Goal: Task Accomplishment & Management: Manage account settings

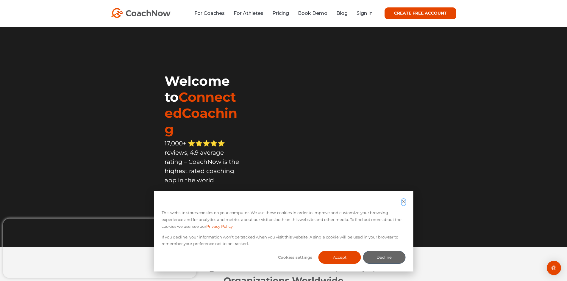
click at [402, 201] on icon "Dismiss cookie banner" at bounding box center [404, 202] width 4 height 4
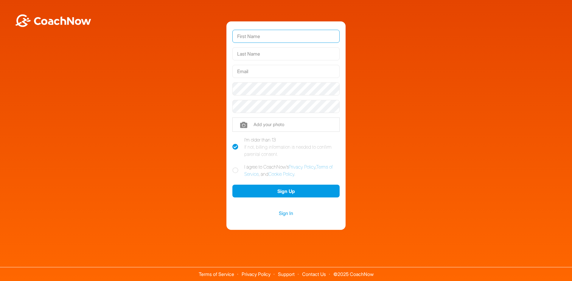
click at [240, 35] on input "text" at bounding box center [285, 36] width 107 height 13
type input "Marios"
type input "Joannou"
type input "[EMAIL_ADDRESS][DOMAIN_NAME]"
click at [278, 99] on div at bounding box center [285, 107] width 107 height 18
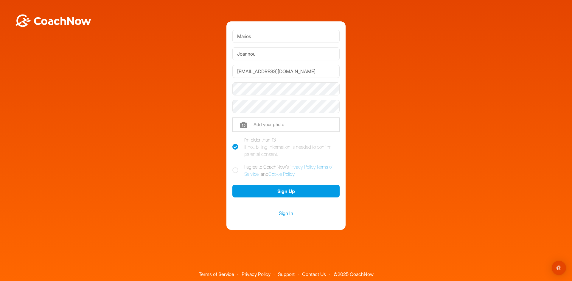
click at [251, 152] on div "If not, billing information is needed to confirm parental consent." at bounding box center [291, 150] width 95 height 14
click at [236, 140] on input "I'm older than 13 If not, billing information is needed to confirm parental con…" at bounding box center [234, 138] width 4 height 4
checkbox input "false"
click at [283, 213] on link "Sign In" at bounding box center [285, 214] width 107 height 8
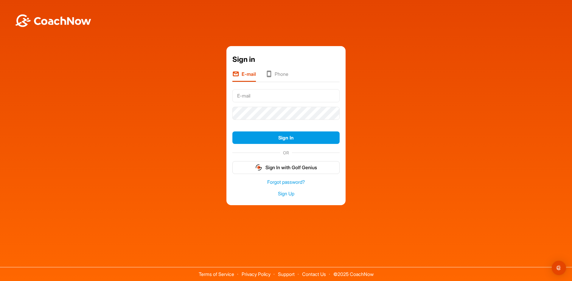
click at [282, 93] on input "text" at bounding box center [285, 95] width 107 height 13
type input "mariosjoannou01@gmail.com"
click at [232, 132] on button "Sign In" at bounding box center [285, 138] width 107 height 13
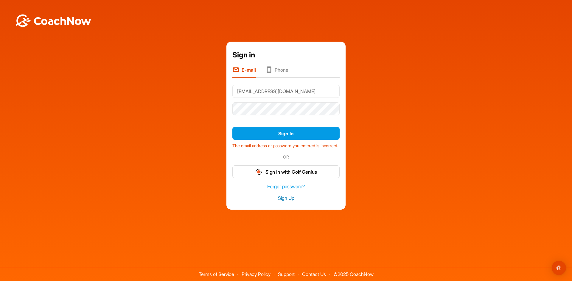
click at [289, 200] on link "Sign Up" at bounding box center [285, 198] width 107 height 7
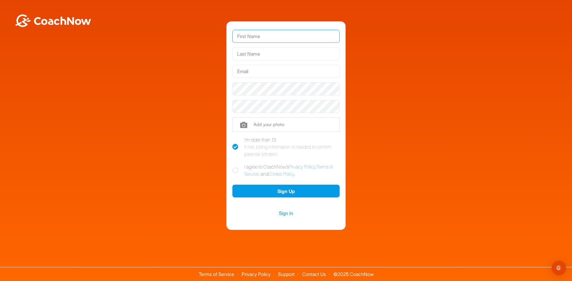
drag, startPoint x: 252, startPoint y: 42, endPoint x: 250, endPoint y: 40, distance: 3.4
click at [252, 42] on input "text" at bounding box center [285, 36] width 107 height 13
type input "Marios"
type input "Joannou"
type input "mariosjoannou01@gmail.com"
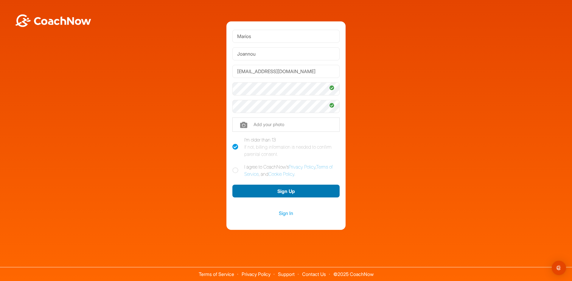
click at [273, 190] on button "Sign Up" at bounding box center [285, 191] width 107 height 13
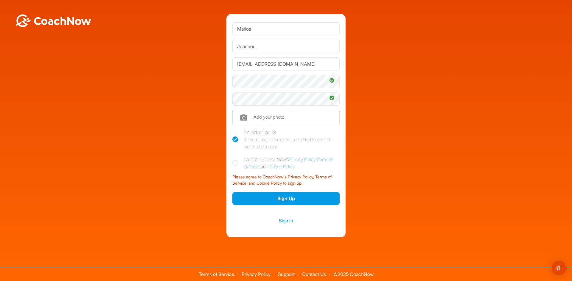
click at [230, 161] on div "Marios Joannou mariosjoannou01@gmail.com Phone +1 Phone Number (so your coach c…" at bounding box center [285, 125] width 119 height 223
click at [232, 162] on div "Marios Joannou mariosjoannou01@gmail.com Phone +1 Phone Number (so your coach c…" at bounding box center [285, 125] width 119 height 223
click at [233, 162] on icon at bounding box center [235, 163] width 6 height 6
click at [233, 160] on input "I agree to CoachNow's Privacy Policy , Terms of Service , and Cookie Policy ." at bounding box center [234, 158] width 4 height 4
checkbox input "true"
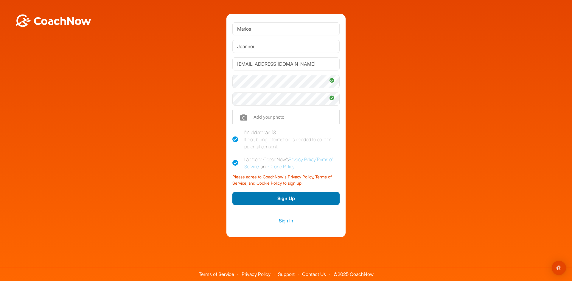
click at [280, 200] on button "Sign Up" at bounding box center [285, 198] width 107 height 13
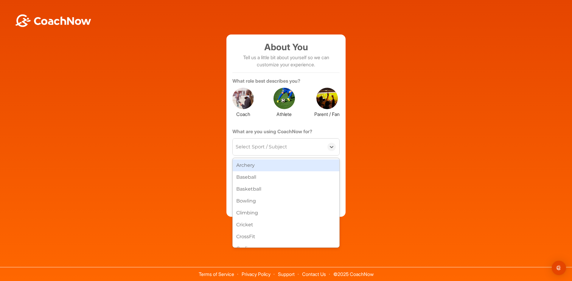
click at [299, 139] on div "Select Sport / Subject" at bounding box center [277, 147] width 91 height 17
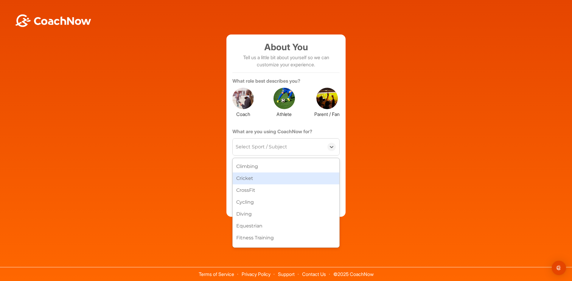
scroll to position [119, 0]
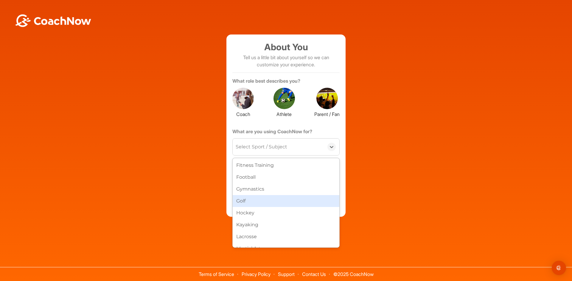
click at [266, 198] on div "Golf" at bounding box center [285, 201] width 107 height 12
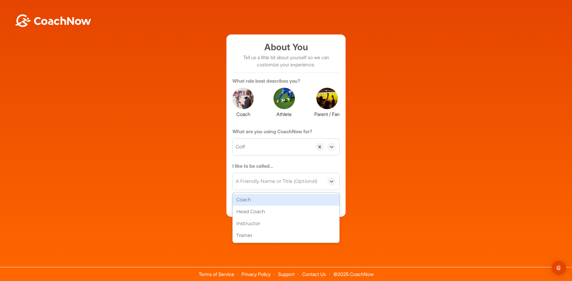
click at [263, 180] on div "A Friendly Name or Title (Optional)" at bounding box center [276, 181] width 82 height 7
click at [379, 200] on div "About You Tell us a little bit about yourself so we can customize your experien…" at bounding box center [286, 126] width 566 height 183
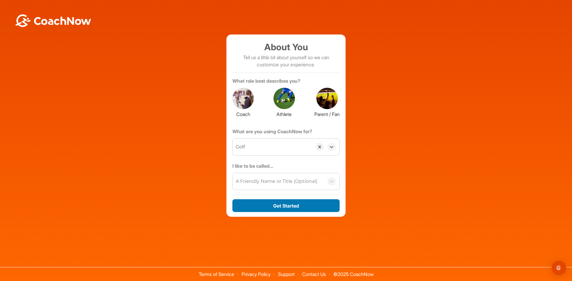
click at [314, 202] on button "Get Started" at bounding box center [285, 205] width 107 height 13
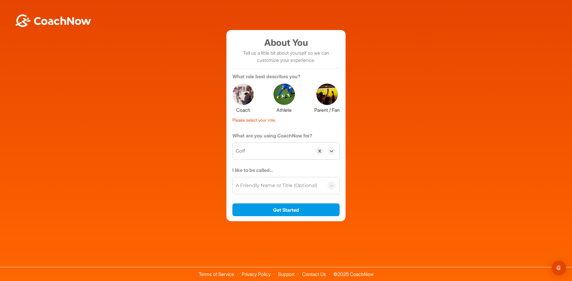
click at [337, 105] on label "Parent / Fan" at bounding box center [326, 109] width 25 height 9
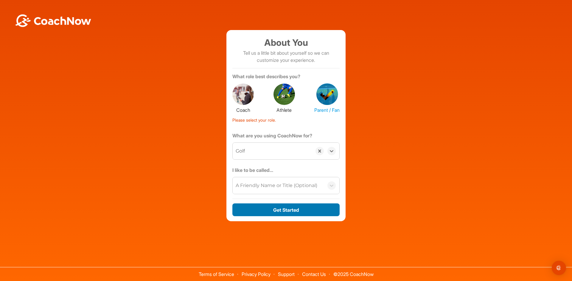
click at [320, 207] on button "Get Started" at bounding box center [285, 210] width 107 height 13
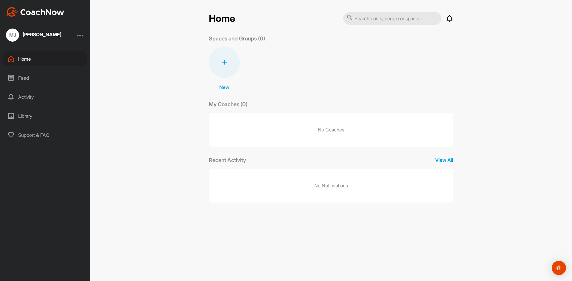
click at [221, 63] on div at bounding box center [224, 62] width 31 height 31
click at [308, 90] on div "New New Space New Group" at bounding box center [331, 69] width 244 height 44
click at [303, 129] on p "No Coaches" at bounding box center [331, 130] width 244 height 34
click at [214, 67] on div at bounding box center [224, 62] width 31 height 31
click at [286, 73] on div "New New Space New Group" at bounding box center [331, 69] width 244 height 44
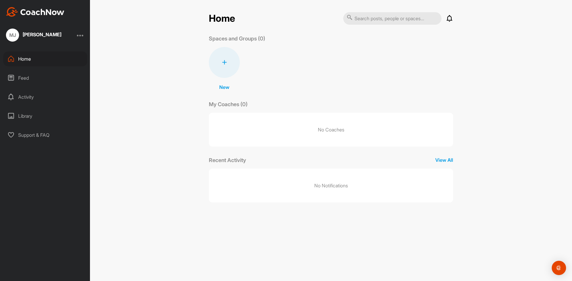
click at [378, 20] on input "text" at bounding box center [392, 18] width 98 height 13
click at [85, 37] on div "MJ Marios Joannou" at bounding box center [45, 35] width 90 height 13
click at [82, 34] on div at bounding box center [80, 35] width 7 height 7
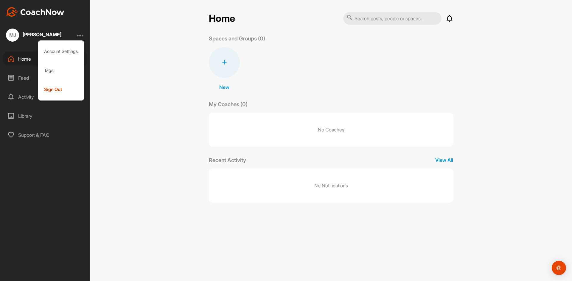
click at [82, 34] on div at bounding box center [80, 35] width 7 height 7
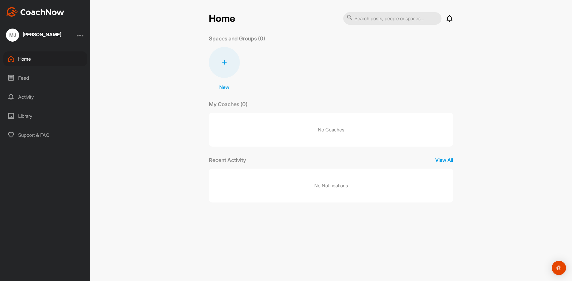
click at [379, 19] on input "text" at bounding box center [392, 18] width 98 height 13
type input "golf"
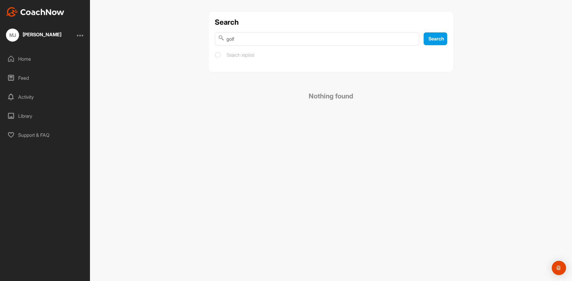
click at [287, 40] on input "golf" at bounding box center [317, 38] width 204 height 13
type input "g"
type input "coach"
click at [413, 38] on input "coach" at bounding box center [317, 38] width 204 height 13
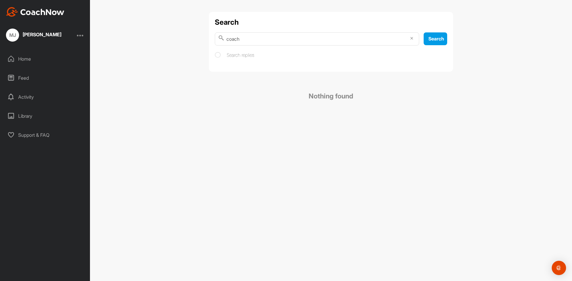
click at [31, 59] on div "Home" at bounding box center [45, 58] width 84 height 15
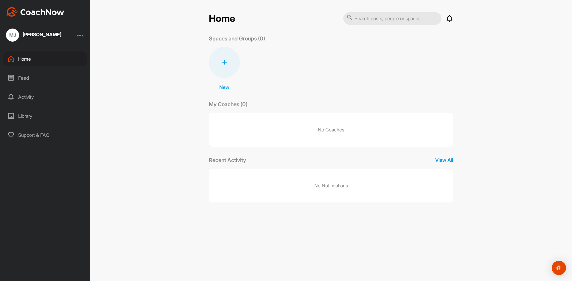
drag, startPoint x: 246, startPoint y: 128, endPoint x: 224, endPoint y: 63, distance: 68.1
click at [242, 119] on p "No Coaches" at bounding box center [331, 130] width 244 height 34
click at [224, 63] on icon at bounding box center [224, 62] width 5 height 5
click at [222, 100] on button "New Space" at bounding box center [224, 100] width 49 height 18
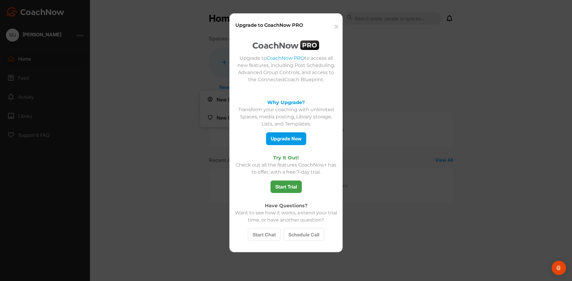
click at [341, 25] on button "✕" at bounding box center [335, 27] width 13 height 18
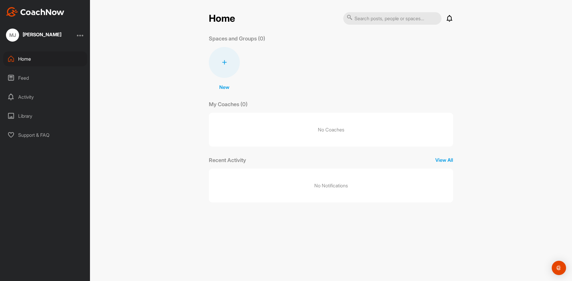
drag, startPoint x: 205, startPoint y: 64, endPoint x: 218, endPoint y: 63, distance: 13.2
click at [214, 64] on div "Home Notifications Invitations No Notifications View All Spaces and Groups (0) …" at bounding box center [331, 110] width 256 height 196
click at [218, 63] on div at bounding box center [224, 62] width 31 height 31
click at [221, 122] on button "New Group" at bounding box center [224, 118] width 49 height 18
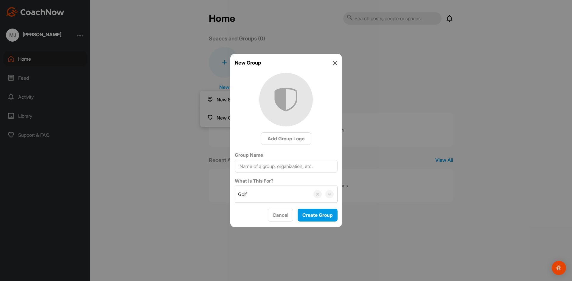
click at [273, 173] on div "Group Name What is This For? Golf" at bounding box center [286, 177] width 103 height 51
click at [332, 68] on div "New Group Add Group Logo Group Name What is This For? Golf Cancel Create Group" at bounding box center [286, 141] width 112 height 174
click at [332, 66] on div "New Group" at bounding box center [286, 62] width 103 height 7
click at [333, 60] on div "New Group" at bounding box center [286, 62] width 103 height 7
click at [336, 64] on icon at bounding box center [335, 63] width 5 height 5
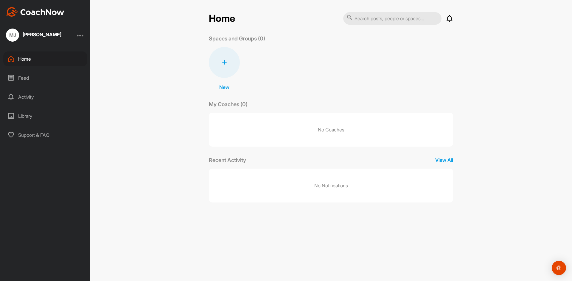
click at [32, 96] on div "Activity" at bounding box center [45, 97] width 84 height 15
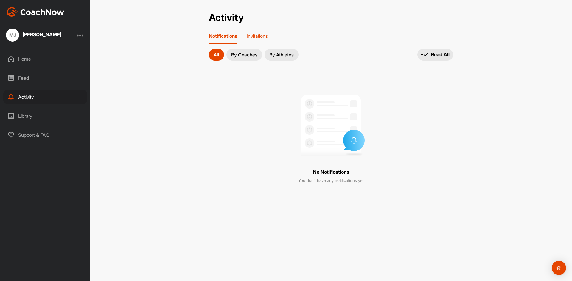
click at [257, 40] on div "Invitations" at bounding box center [256, 38] width 21 height 11
click at [229, 39] on div "Notifications" at bounding box center [222, 38] width 26 height 11
click at [337, 130] on img at bounding box center [331, 124] width 74 height 74
click at [35, 119] on div "Library" at bounding box center [45, 116] width 84 height 15
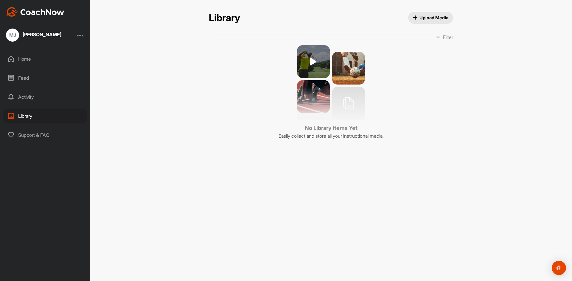
click at [36, 139] on div "Support & FAQ" at bounding box center [45, 135] width 84 height 15
